Goal: Task Accomplishment & Management: Manage account settings

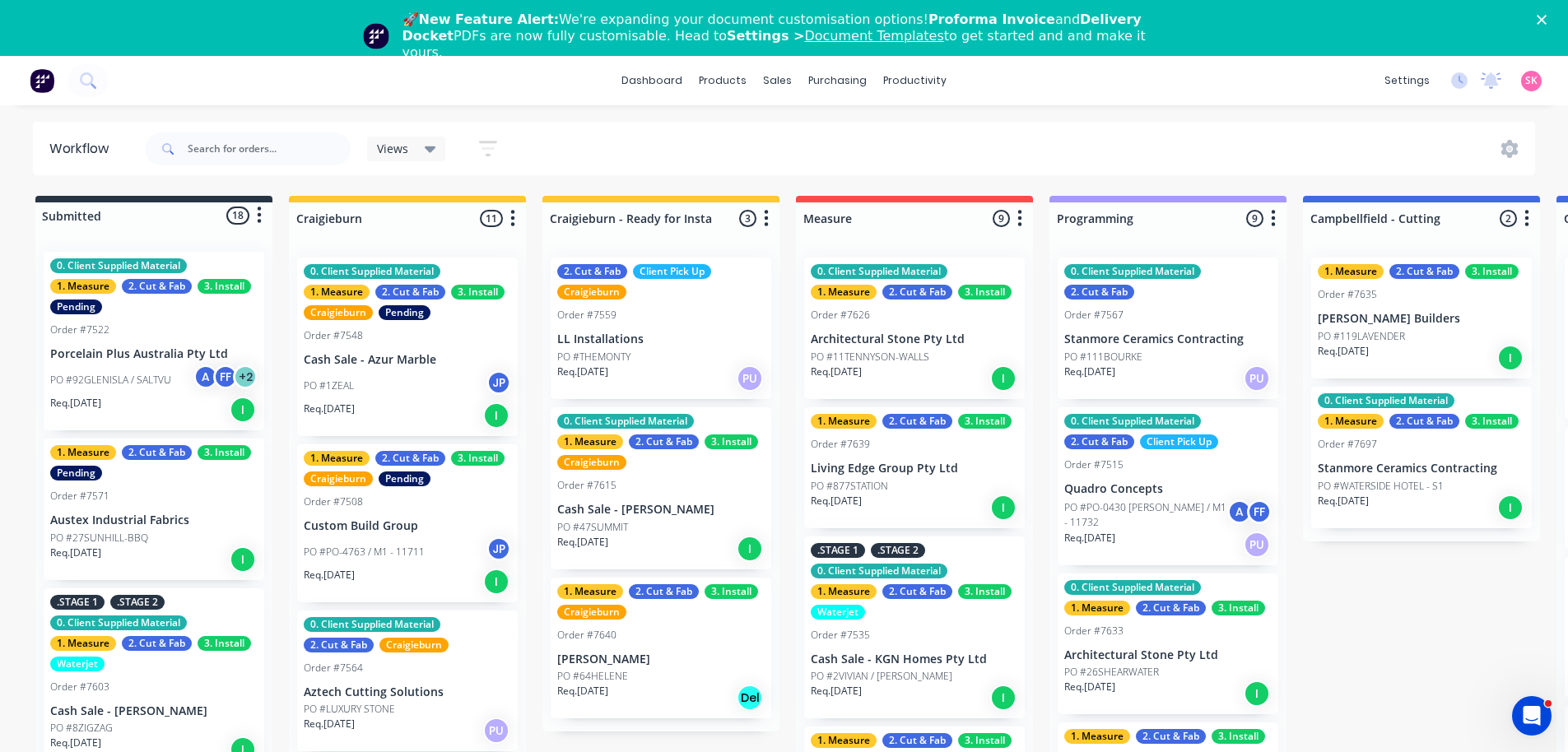
scroll to position [789, 0]
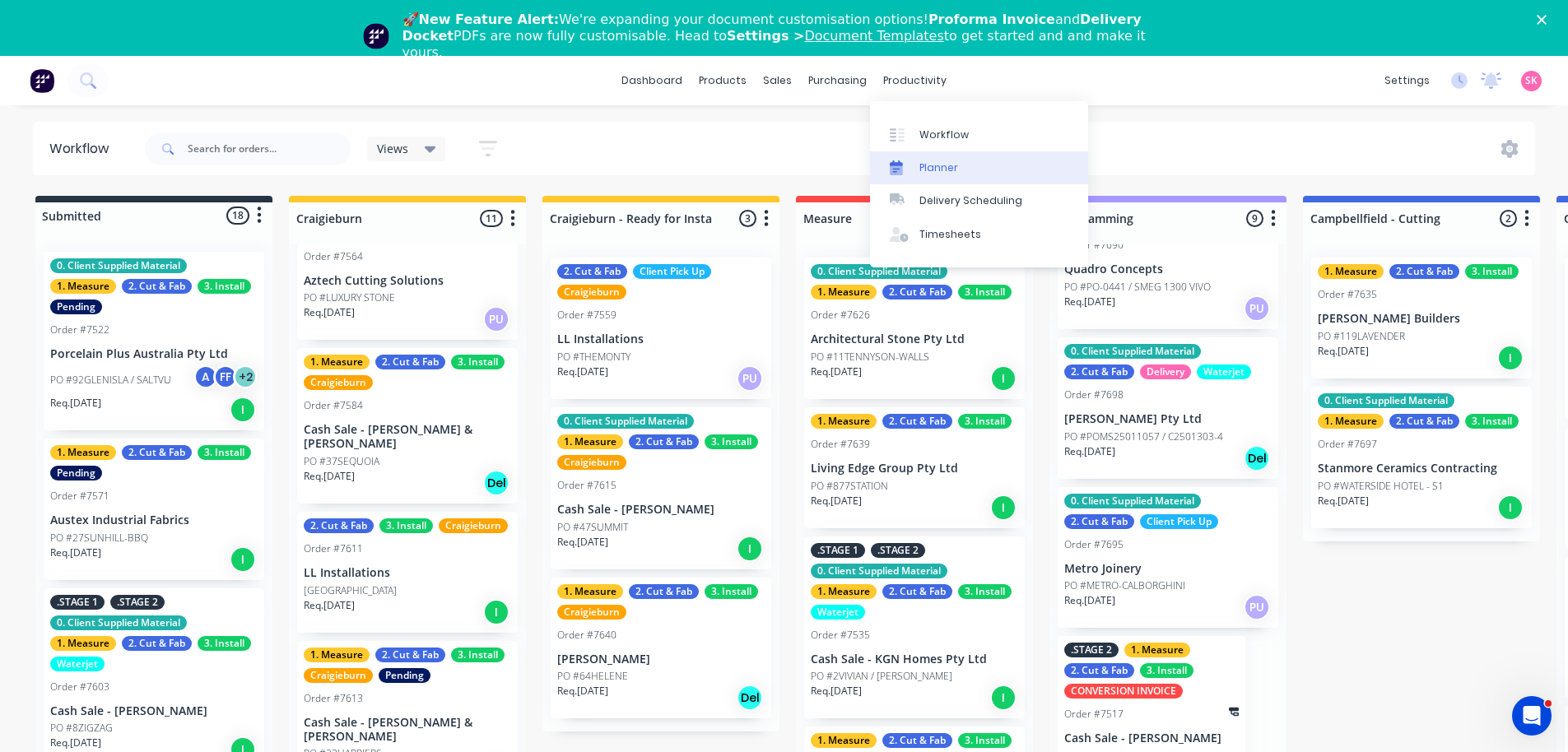
click at [954, 175] on div "Planner" at bounding box center [939, 168] width 38 height 15
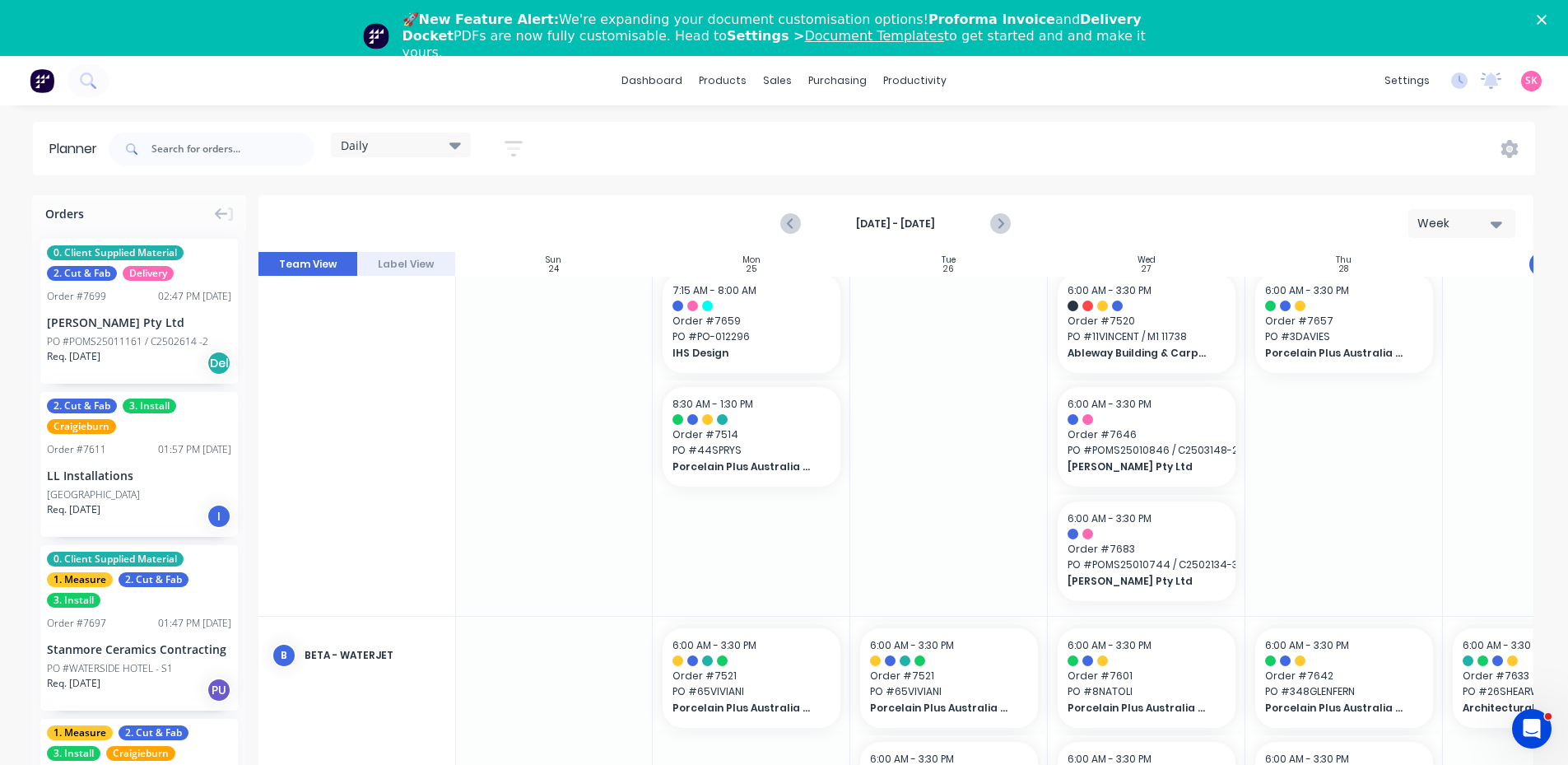
scroll to position [82, 1]
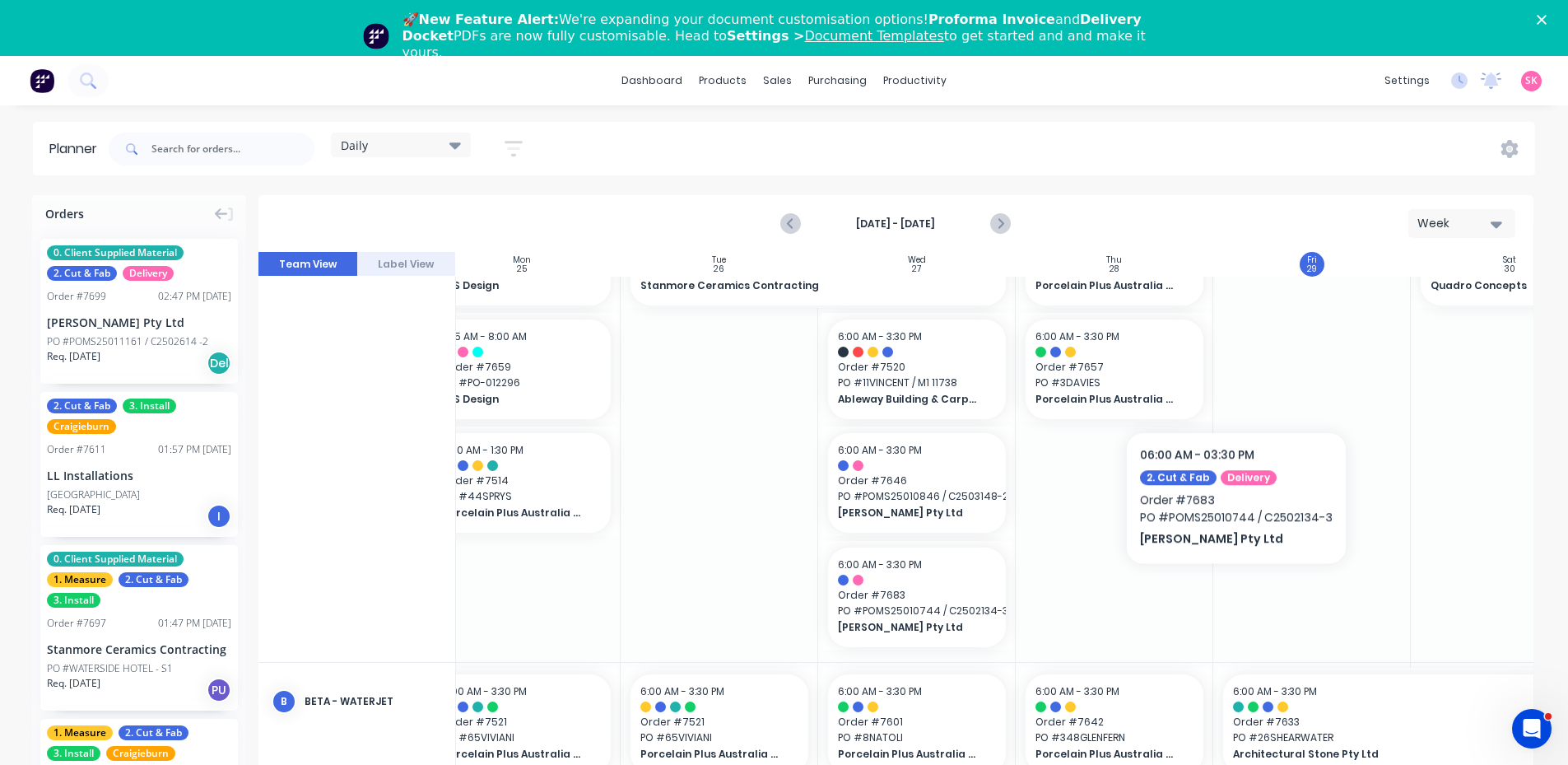
drag, startPoint x: 1232, startPoint y: 589, endPoint x: 1350, endPoint y: 582, distance: 118.2
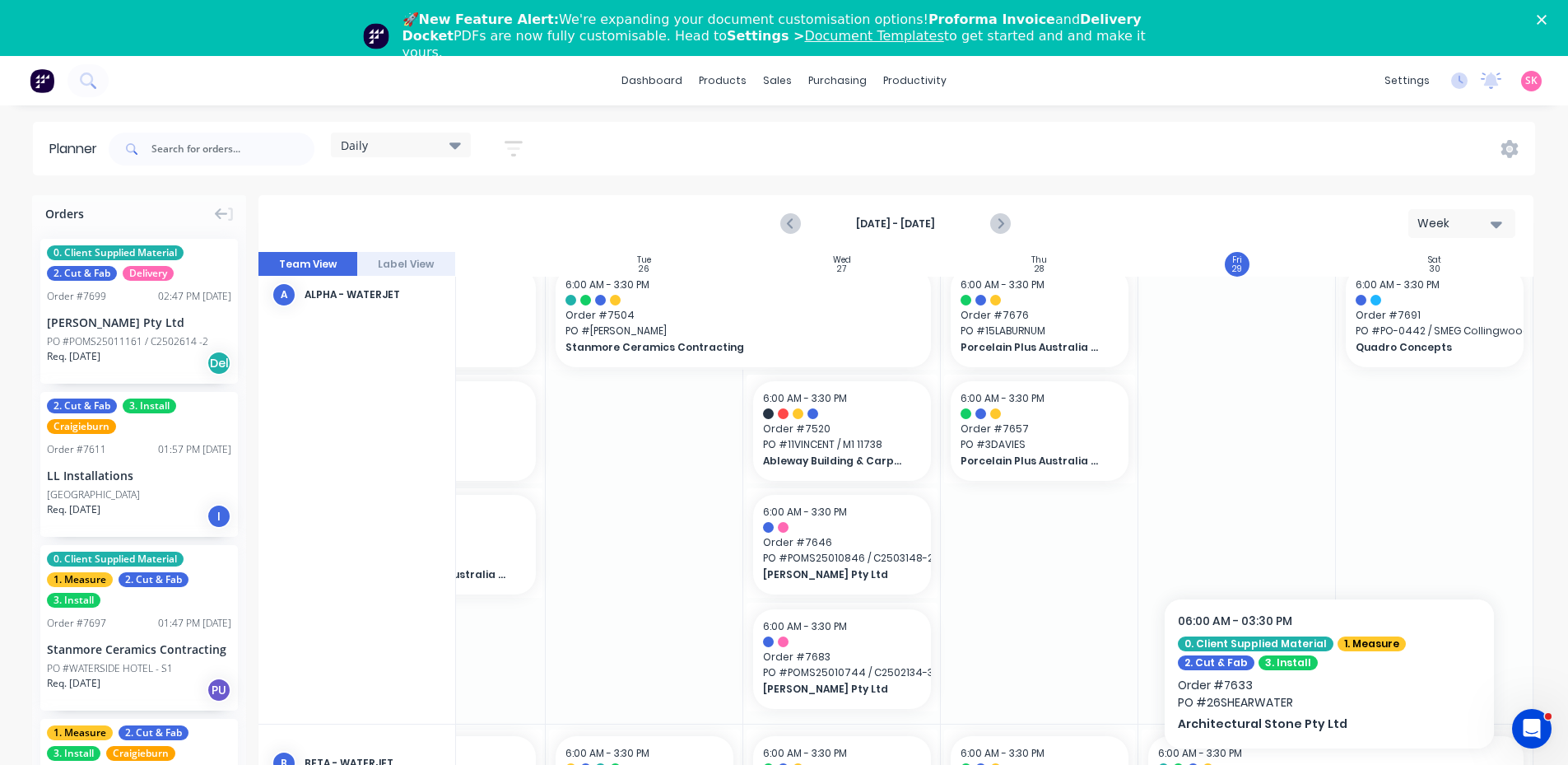
scroll to position [0, 312]
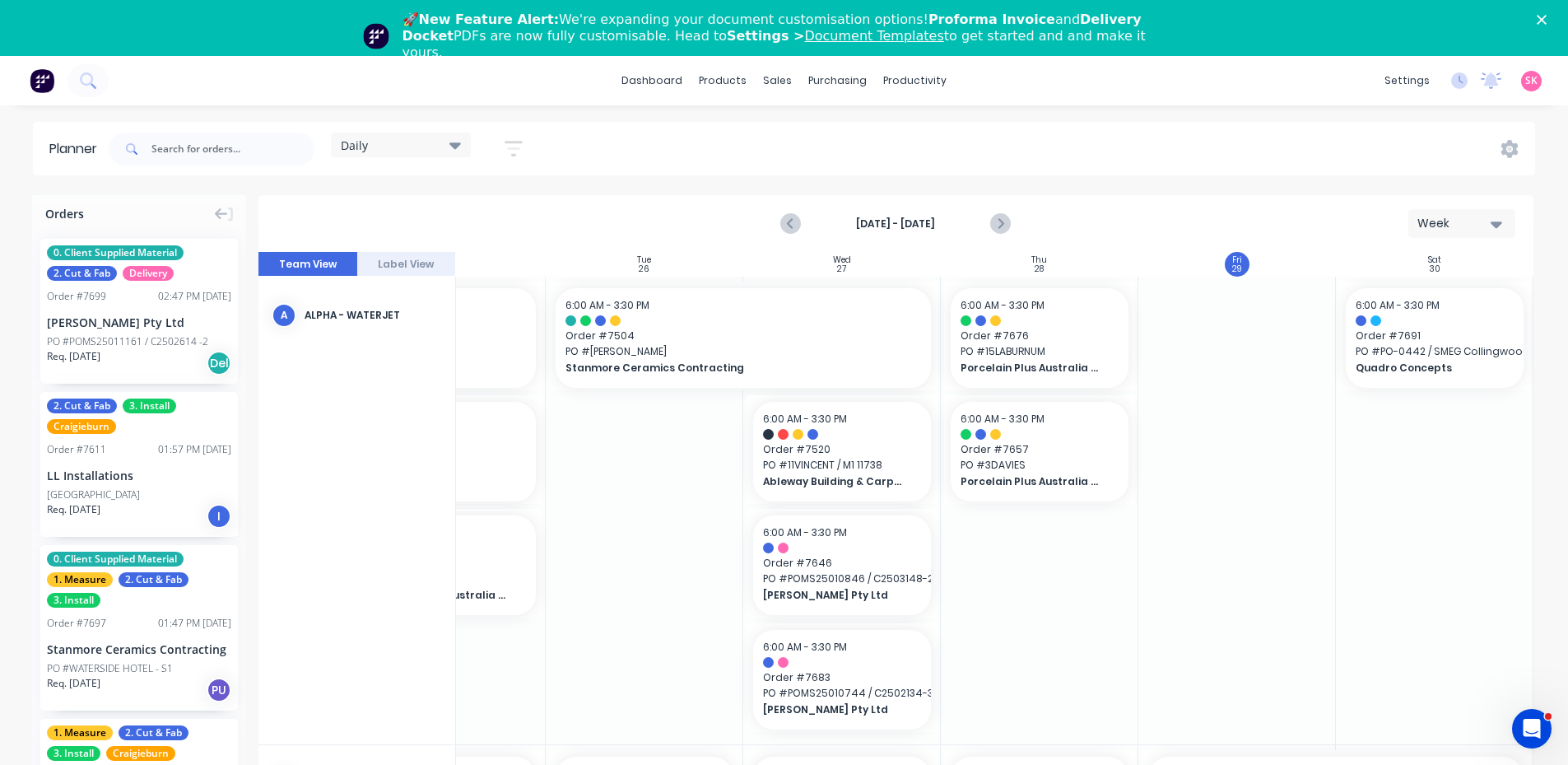
click at [419, 267] on button "Label View" at bounding box center [407, 264] width 99 height 25
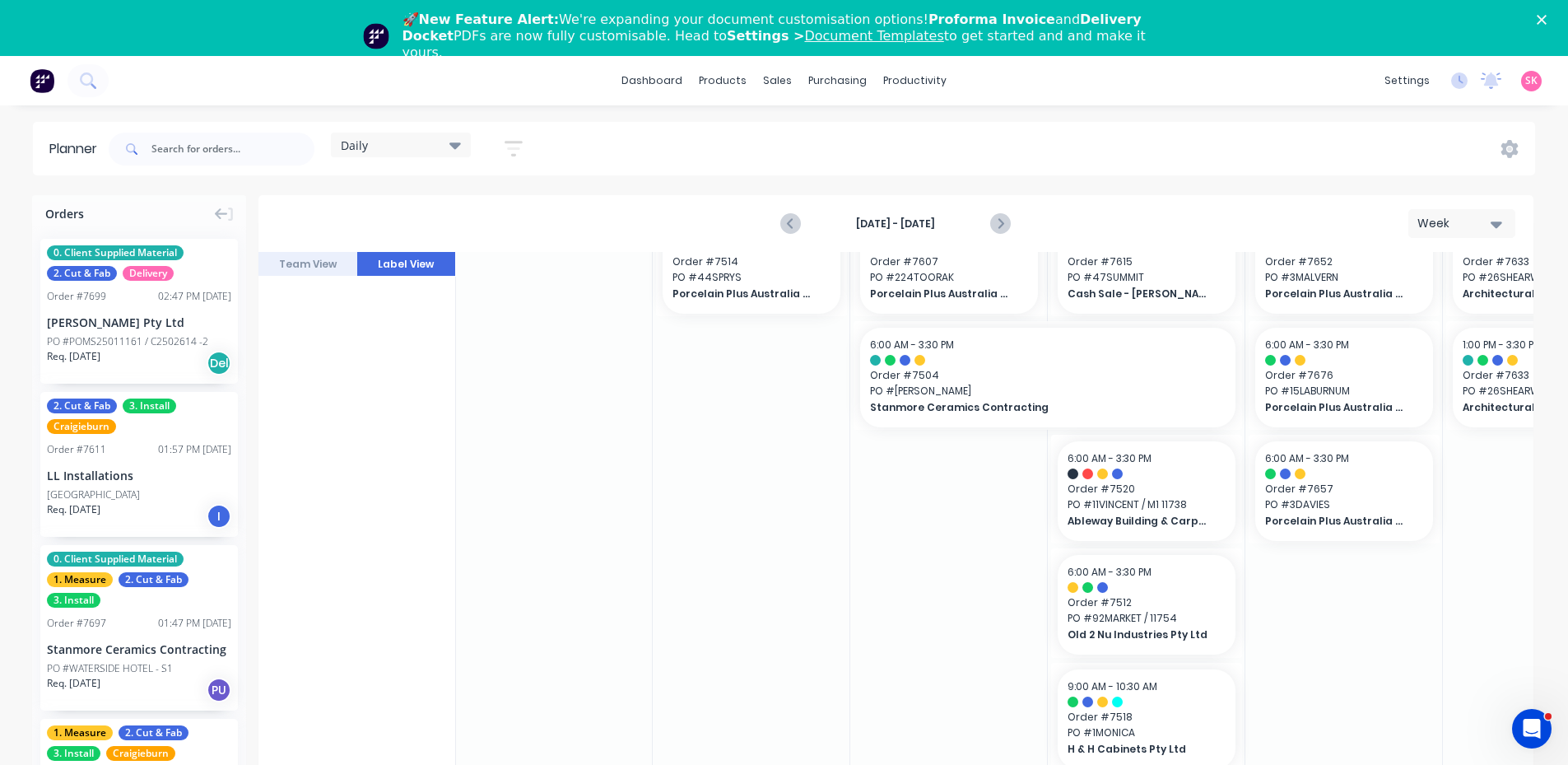
scroll to position [1079, 1]
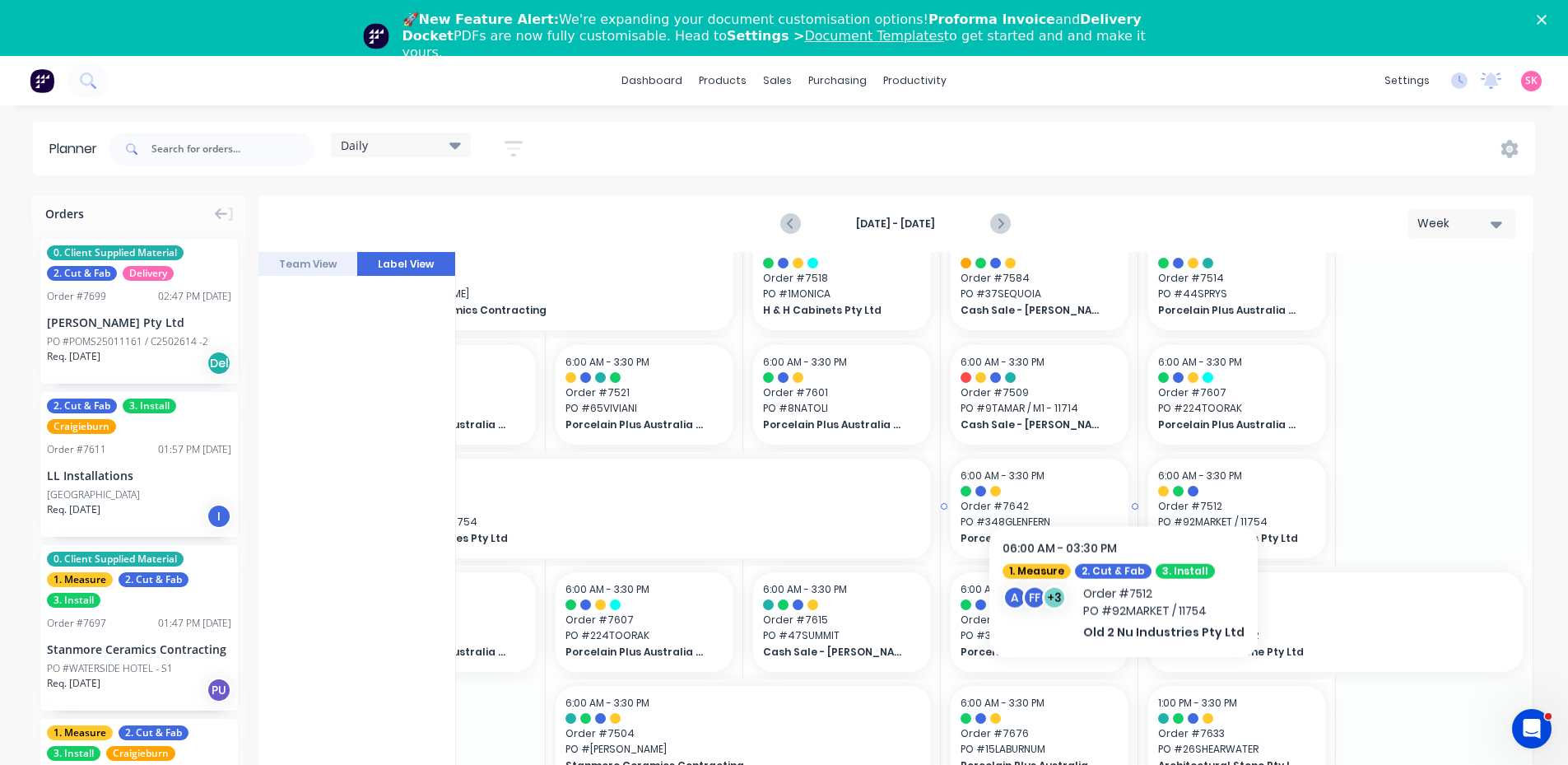
drag, startPoint x: 1001, startPoint y: 477, endPoint x: 1136, endPoint y: 475, distance: 135.0
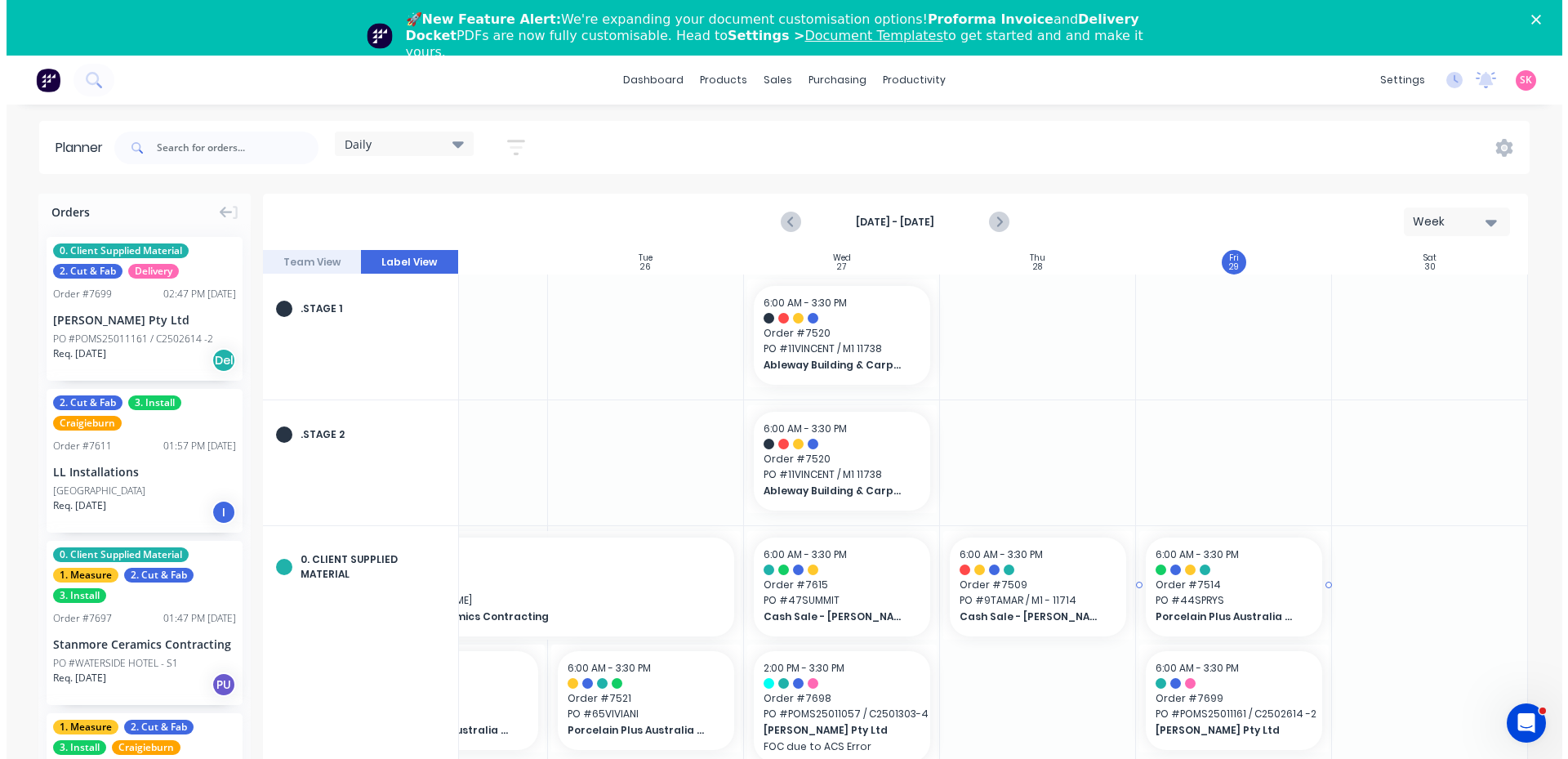
scroll to position [82, 309]
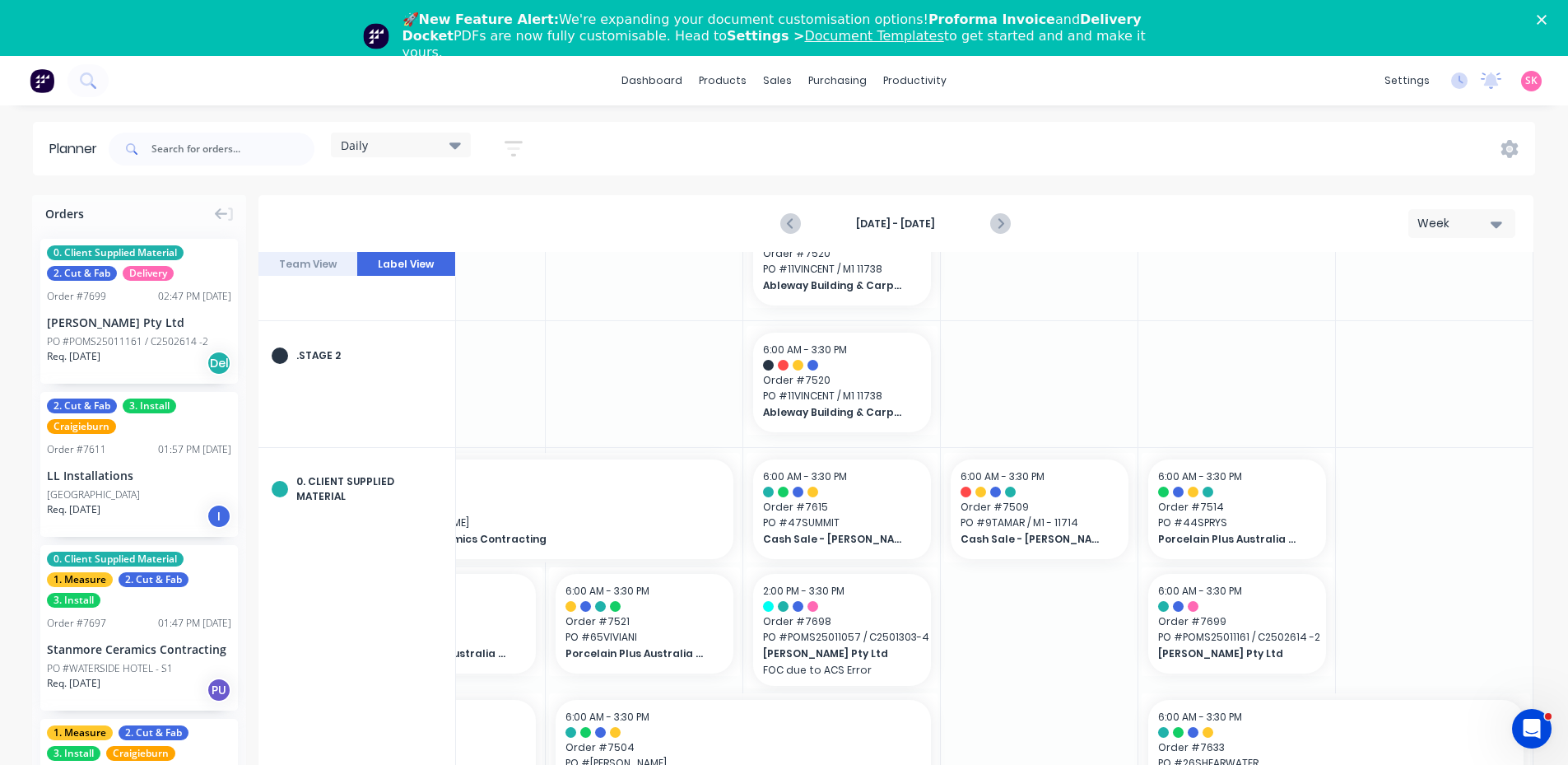
click at [1531, 79] on span "SK" at bounding box center [1532, 80] width 13 height 15
click at [744, 160] on div "Daily Save new view None edit Daily (Default) edit Craigieburn Orders edit Fact…" at bounding box center [820, 149] width 1430 height 49
click at [1536, 73] on span "SK" at bounding box center [1532, 80] width 13 height 15
click at [1395, 252] on button "Sign out" at bounding box center [1428, 262] width 219 height 33
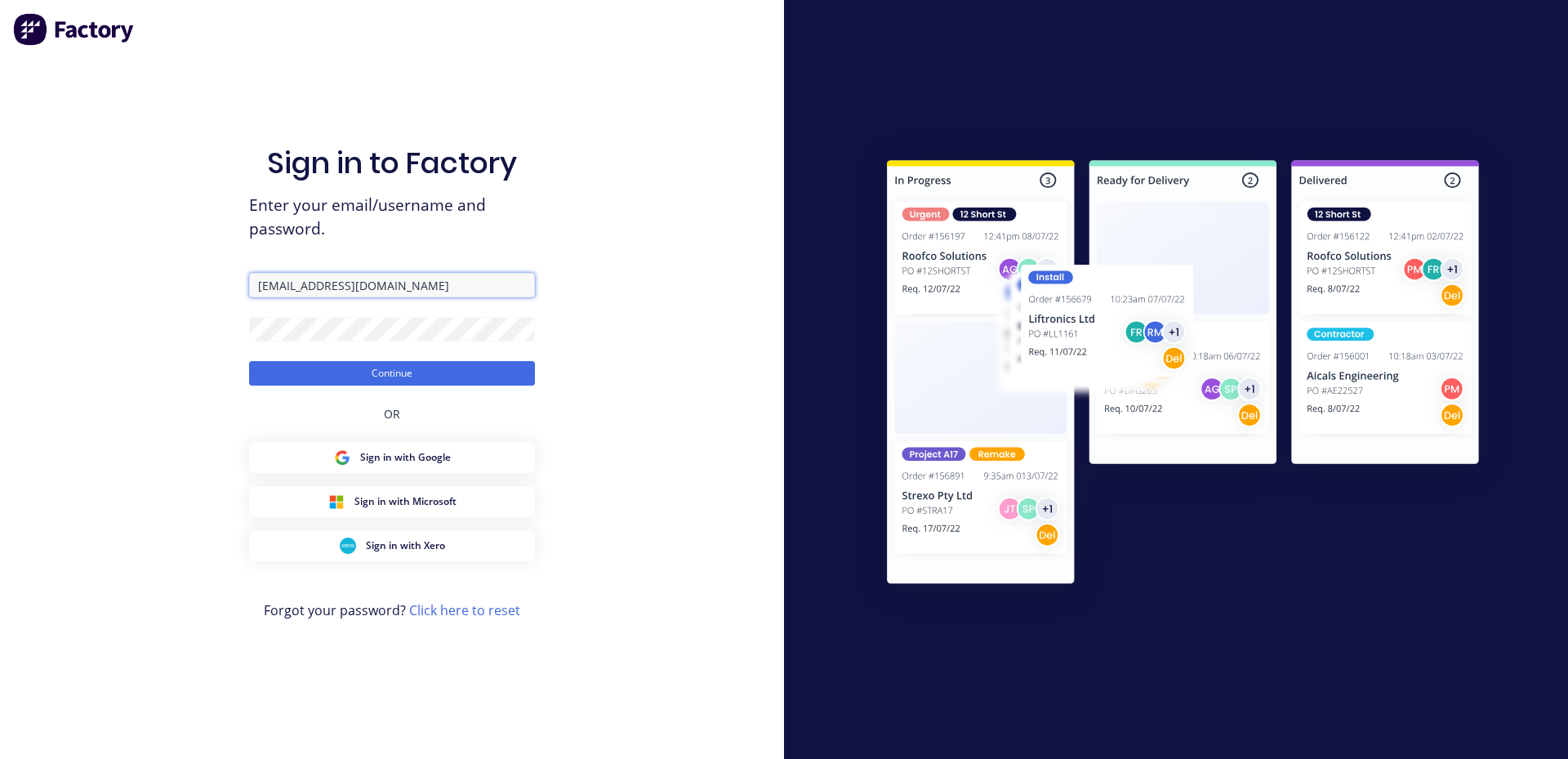
drag, startPoint x: 440, startPoint y: 292, endPoint x: 123, endPoint y: 271, distance: 317.7
click at [123, 271] on div "Sign in to Factory Enter your email/username and password. [EMAIL_ADDRESS][DOMA…" at bounding box center [392, 379] width 784 height 759
type input "[EMAIL_ADDRESS][DOMAIN_NAME]"
click at [382, 374] on button "Continue" at bounding box center [392, 373] width 286 height 24
